Goal: Use online tool/utility: Utilize a website feature to perform a specific function

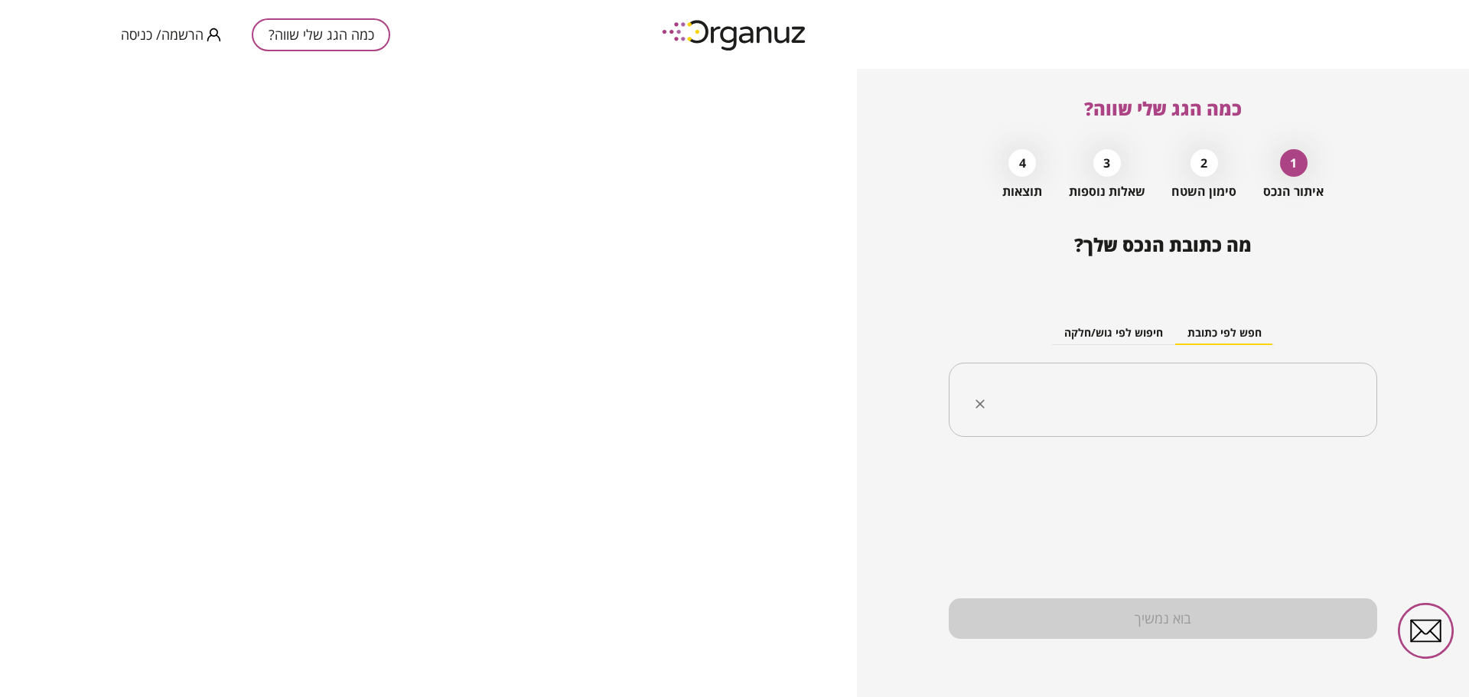
click at [1330, 390] on input "text" at bounding box center [1168, 400] width 380 height 38
type input "*"
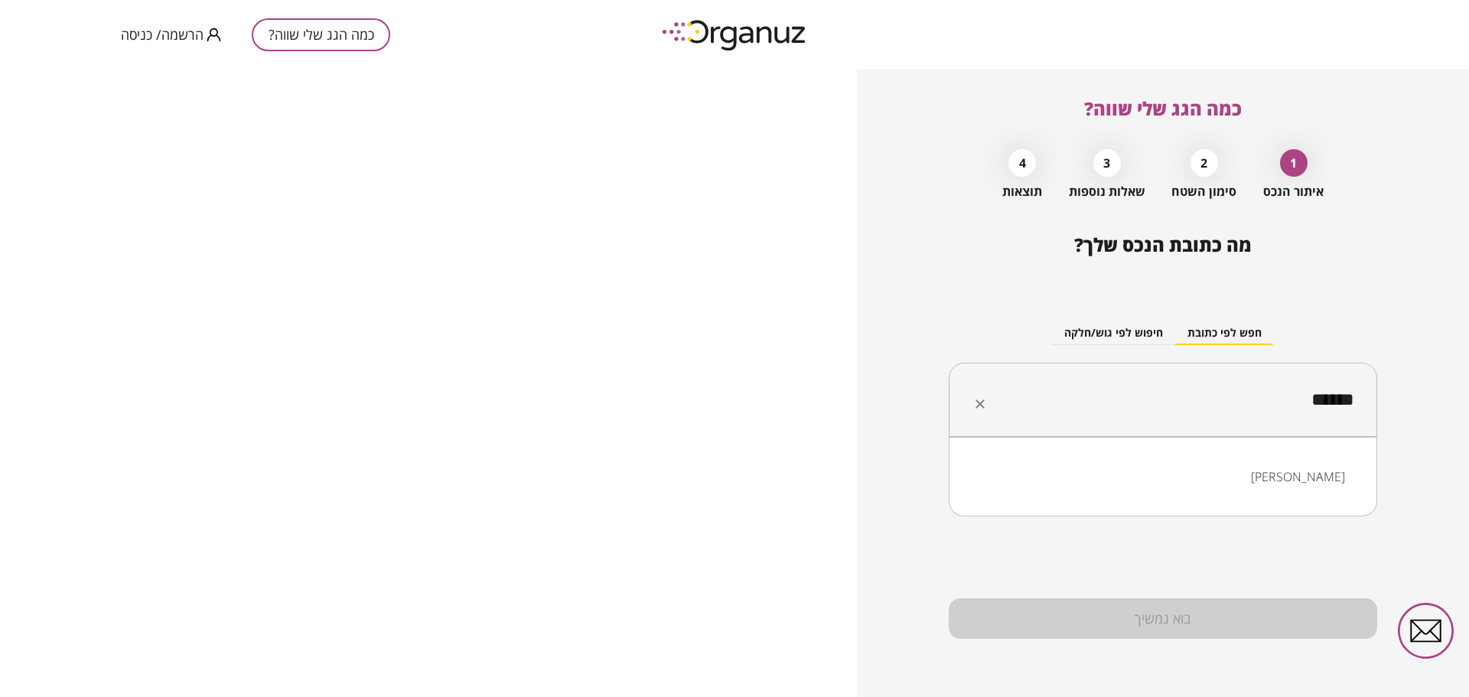
click at [1333, 477] on li "[PERSON_NAME]" at bounding box center [1163, 477] width 389 height 28
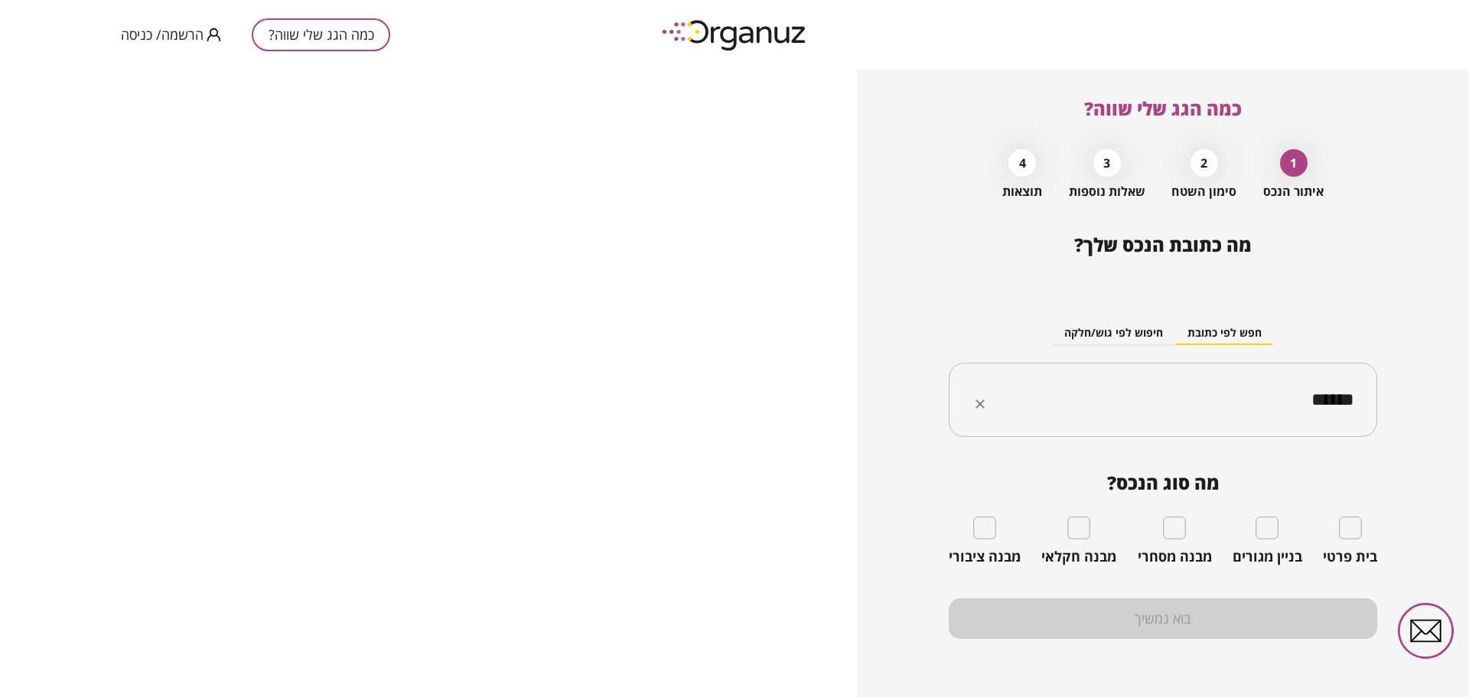
type input "******"
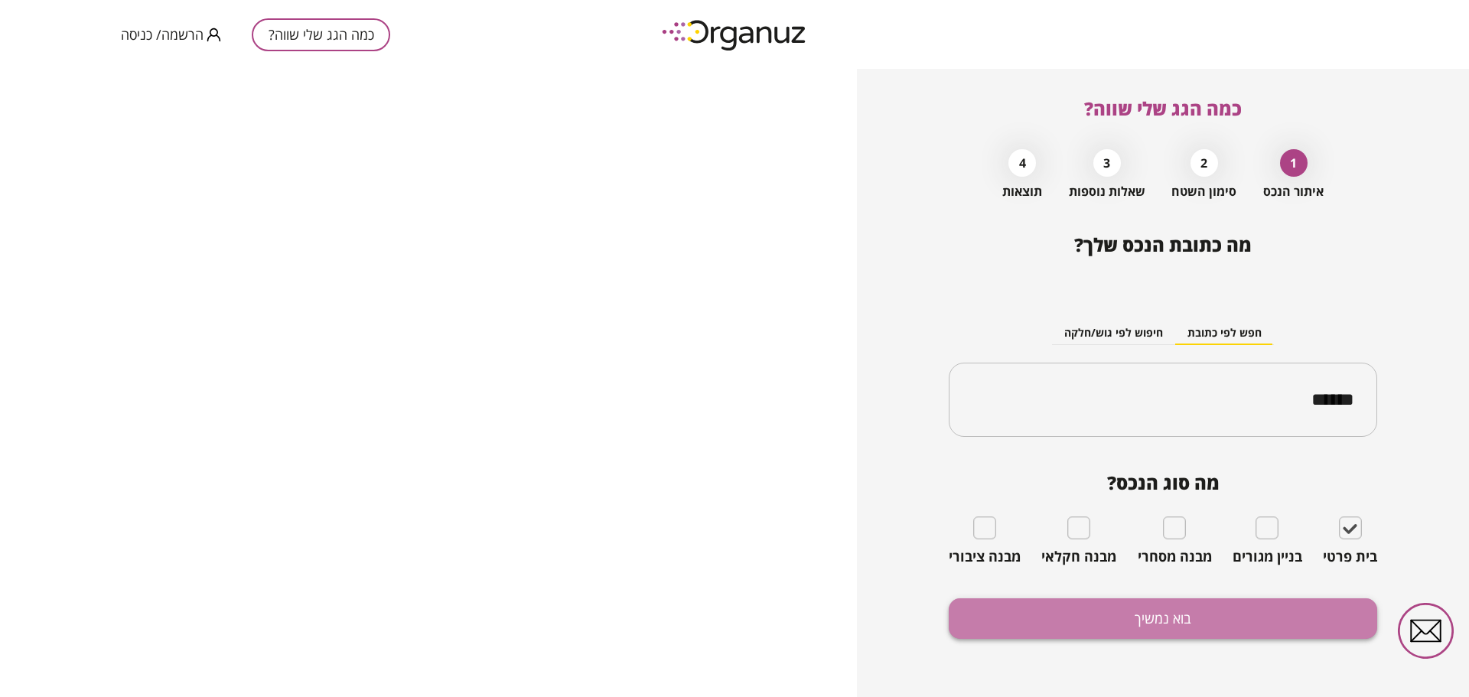
click at [1169, 619] on button "בוא נמשיך" at bounding box center [1163, 618] width 428 height 41
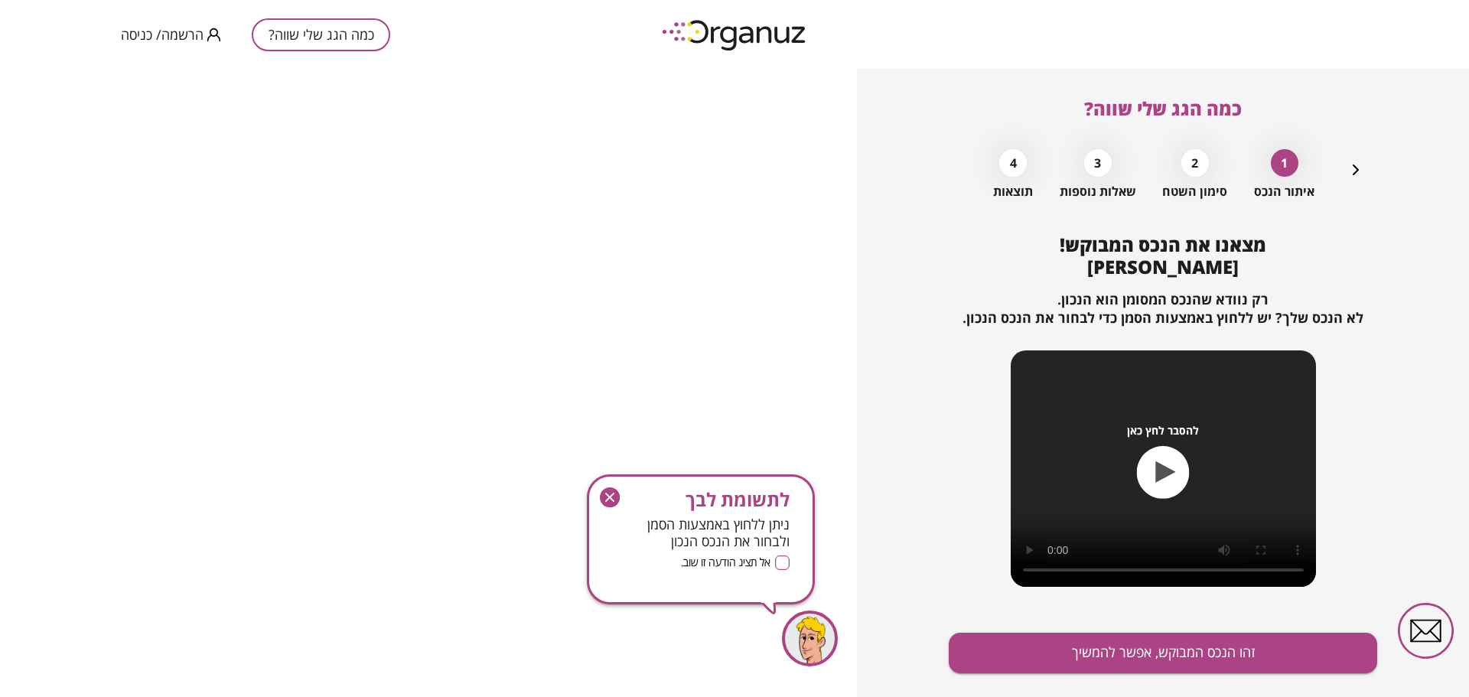
click at [1163, 472] on icon "button" at bounding box center [1166, 471] width 20 height 21
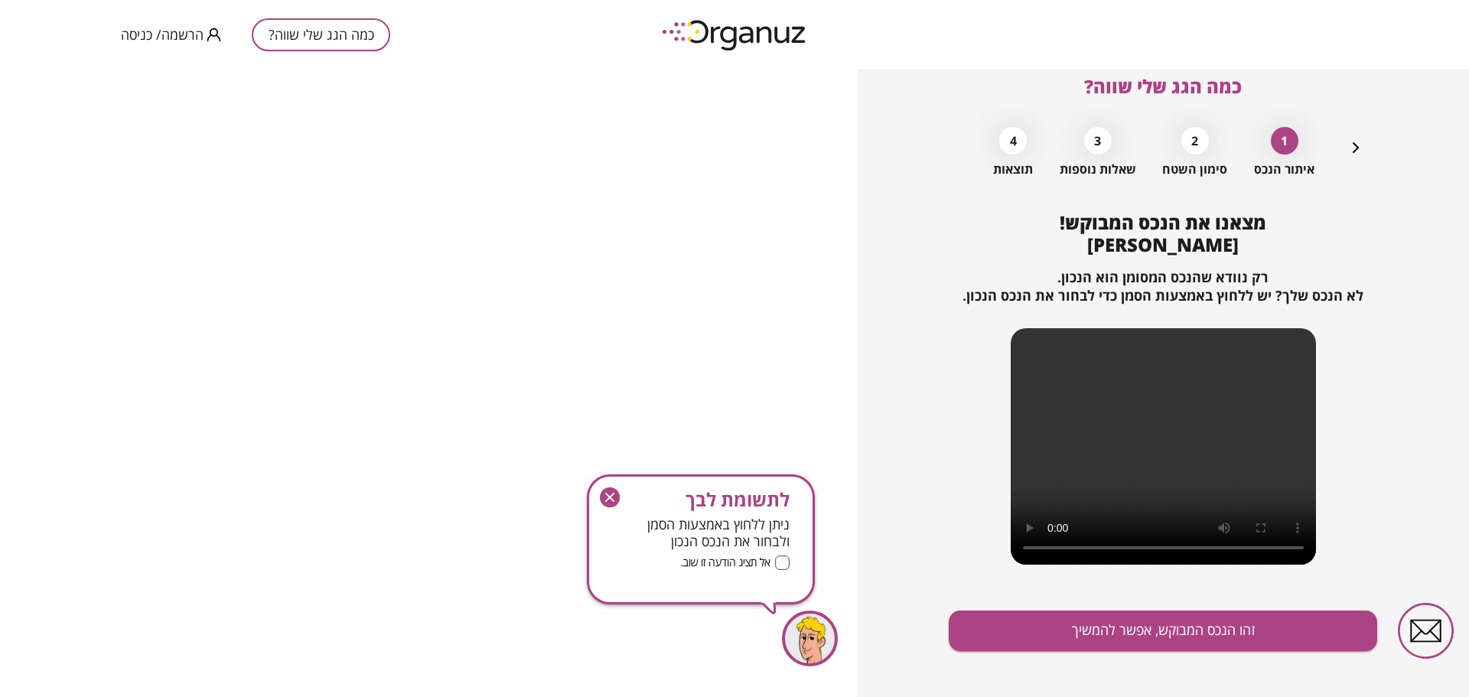
scroll to position [34, 0]
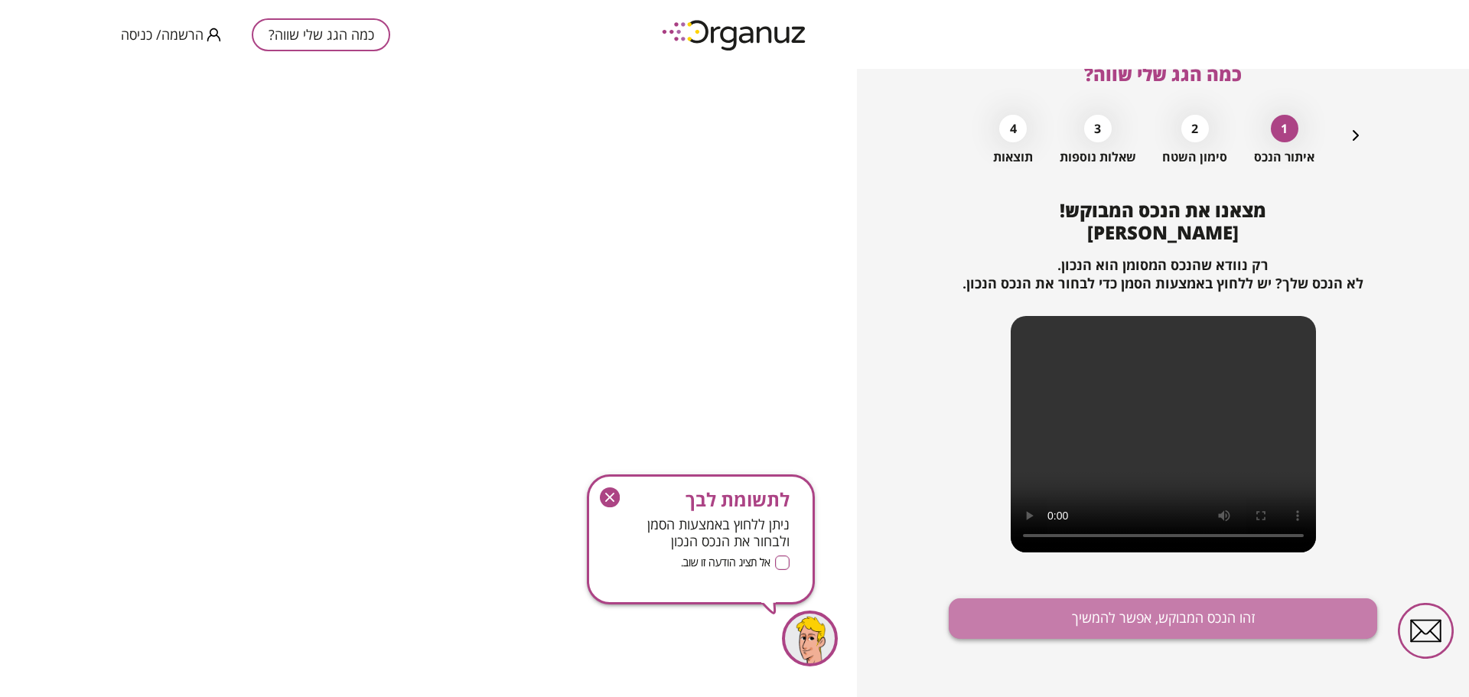
click at [1206, 611] on button "זהו הנכס המבוקש, אפשר להמשיך" at bounding box center [1163, 618] width 428 height 41
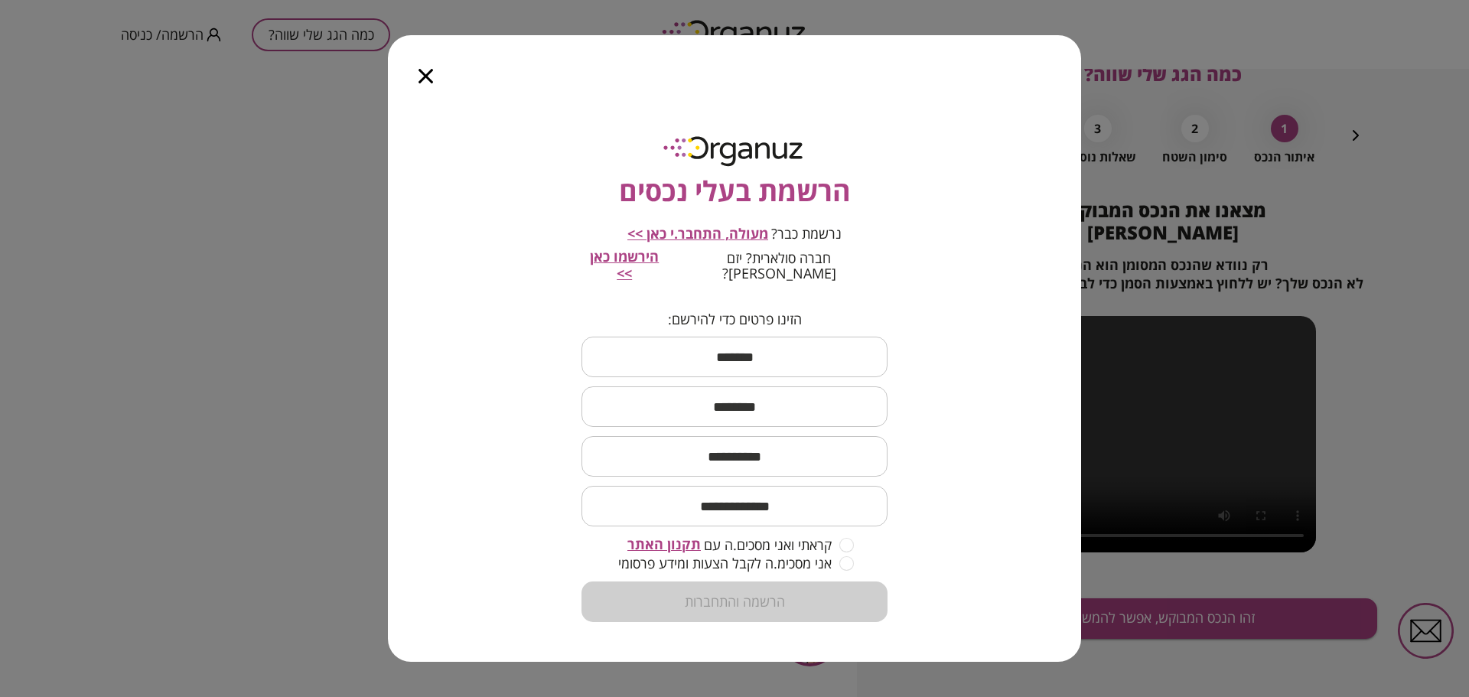
click at [422, 81] on icon "button" at bounding box center [425, 76] width 15 height 15
